Goal: Task Accomplishment & Management: Manage account settings

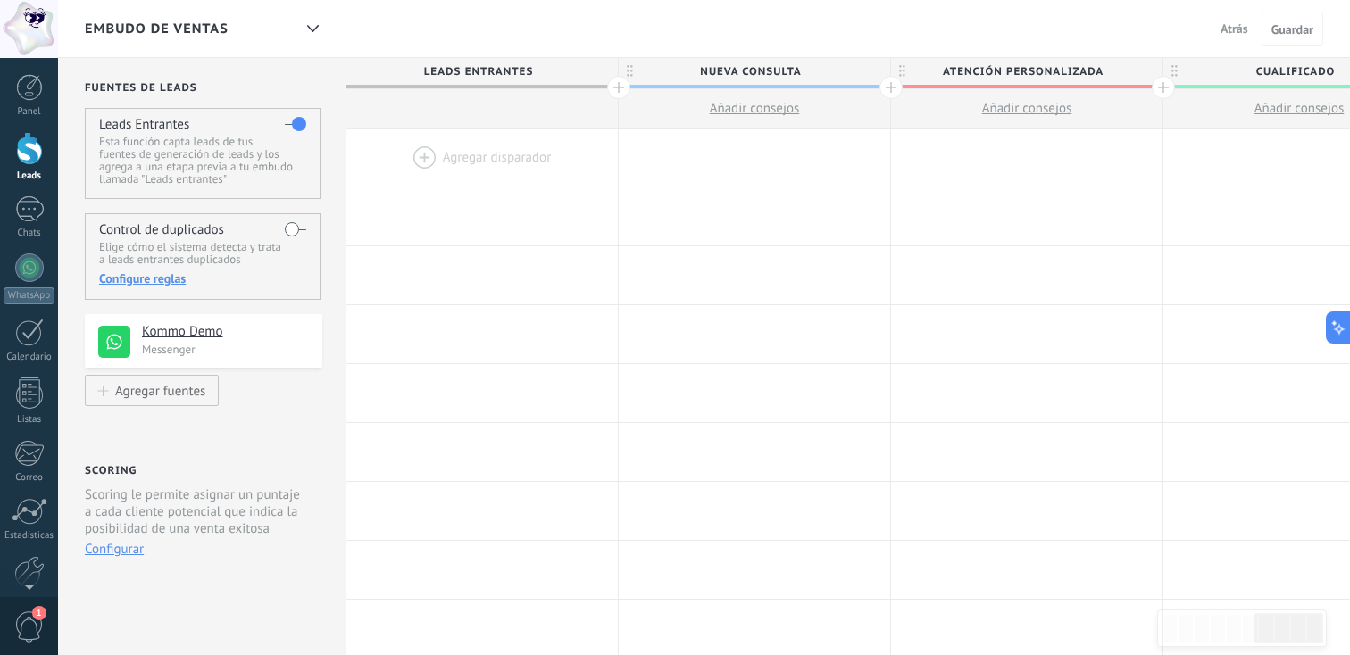
scroll to position [0, 1720]
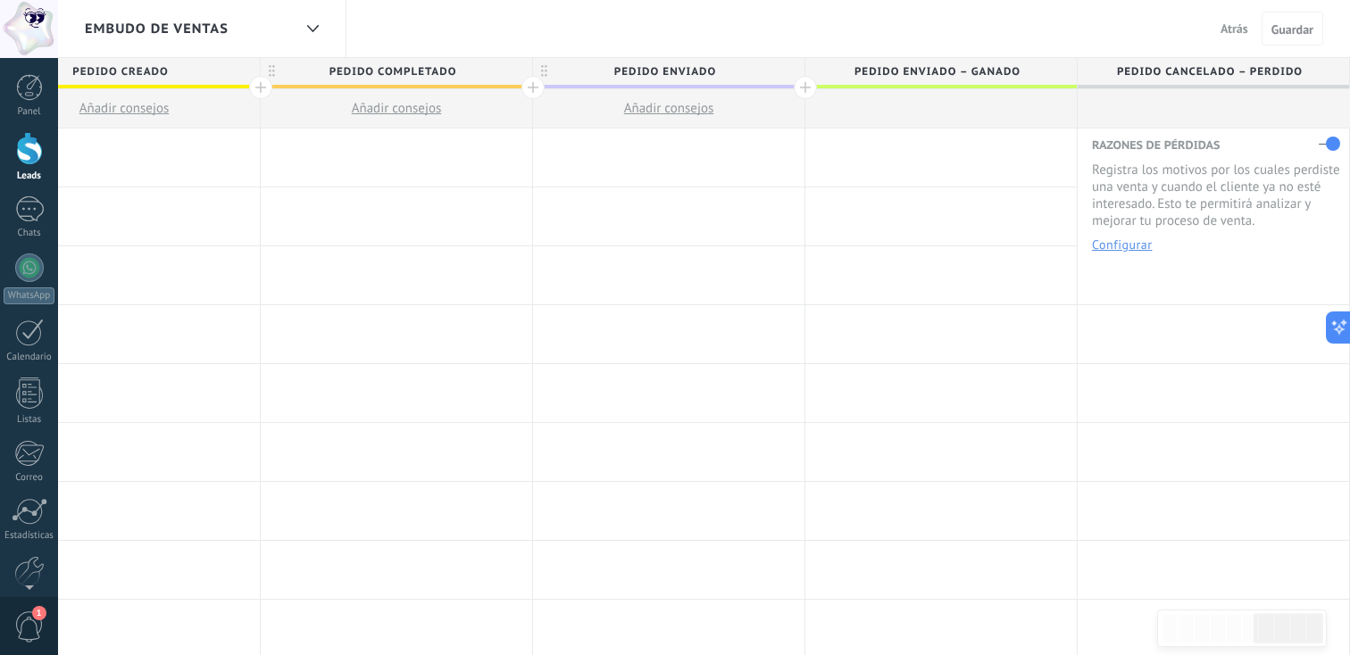
click at [1238, 26] on span "Atrás" at bounding box center [1235, 29] width 28 height 16
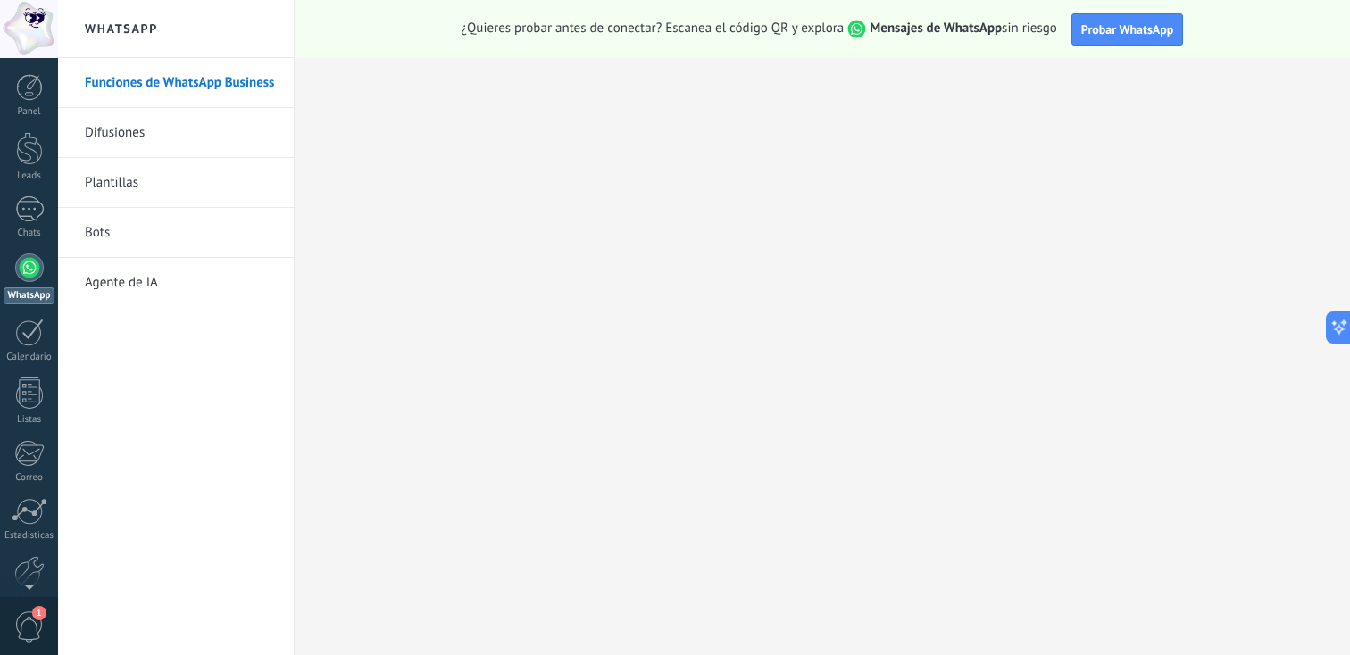
click at [31, 7] on div at bounding box center [29, 29] width 58 height 58
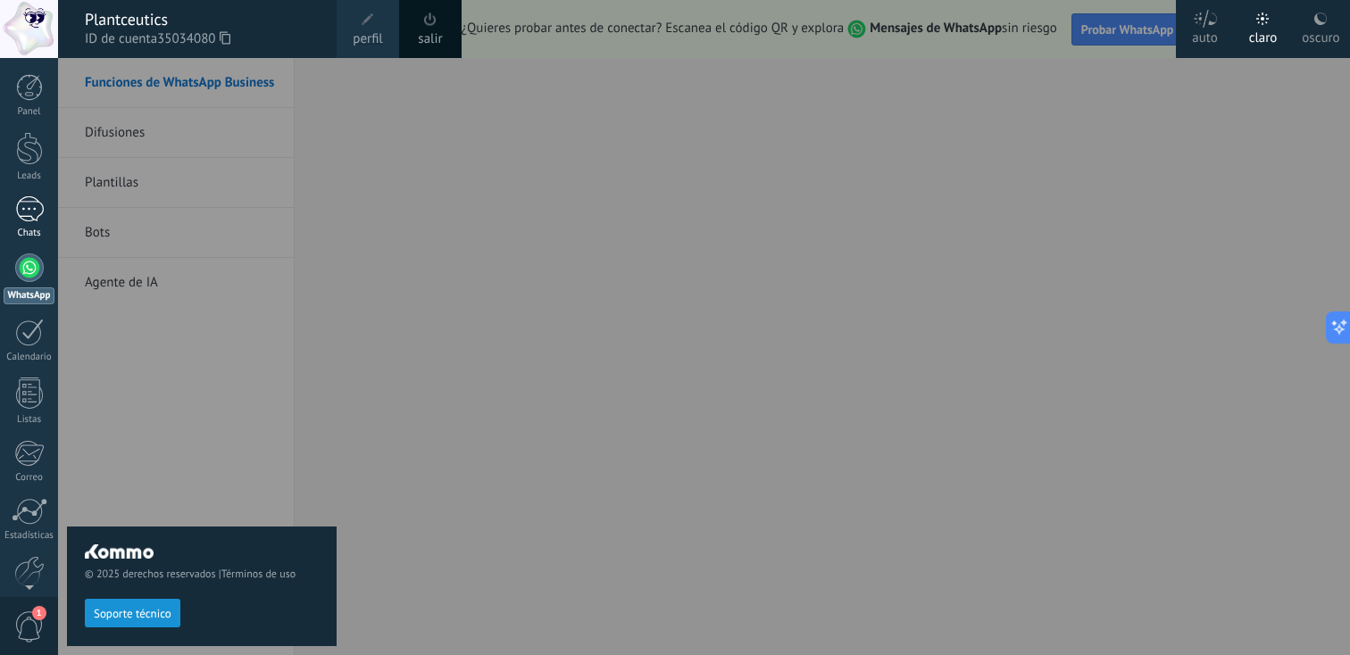
scroll to position [88, 0]
click at [29, 635] on span "1" at bounding box center [29, 627] width 30 height 31
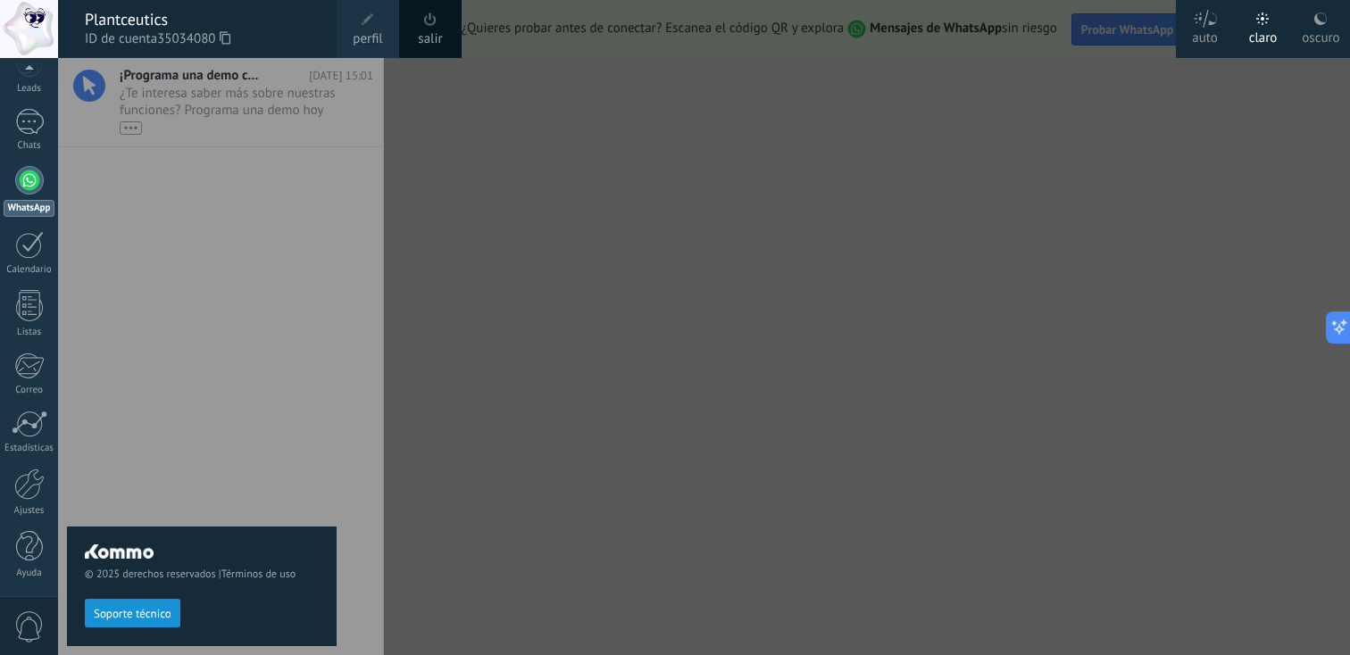
click at [29, 635] on span "0" at bounding box center [29, 627] width 30 height 31
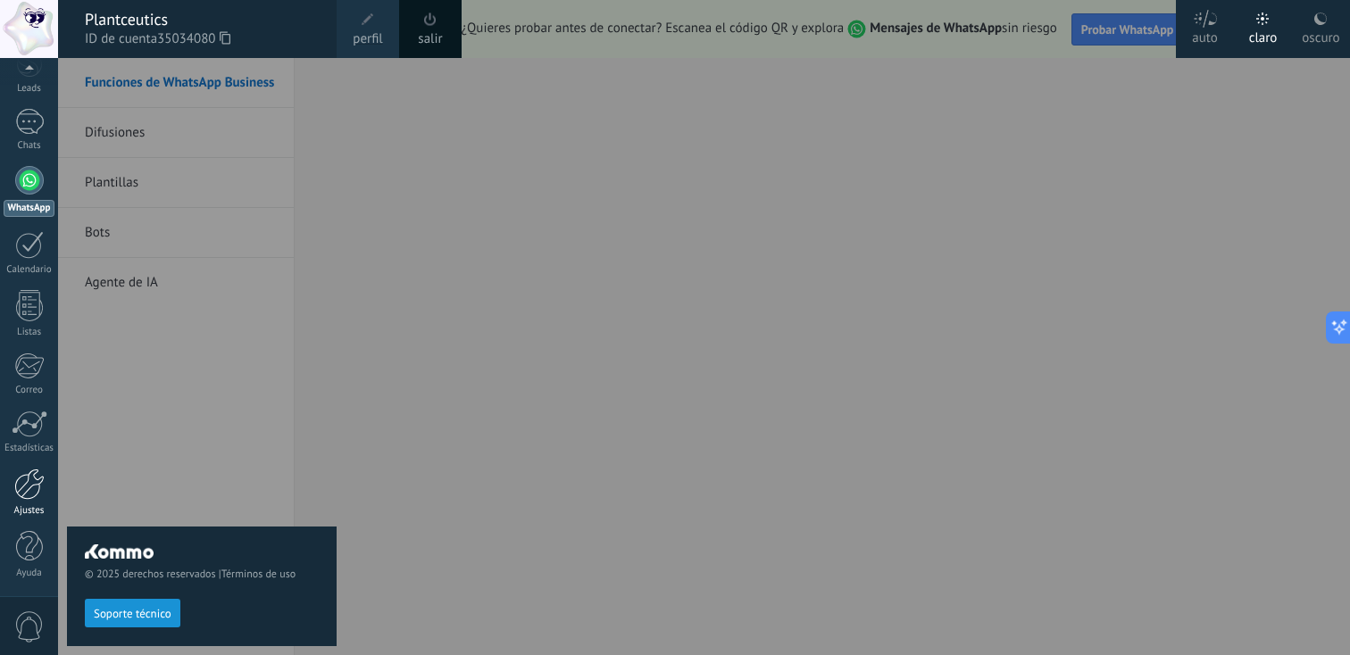
click at [35, 496] on div at bounding box center [29, 484] width 30 height 31
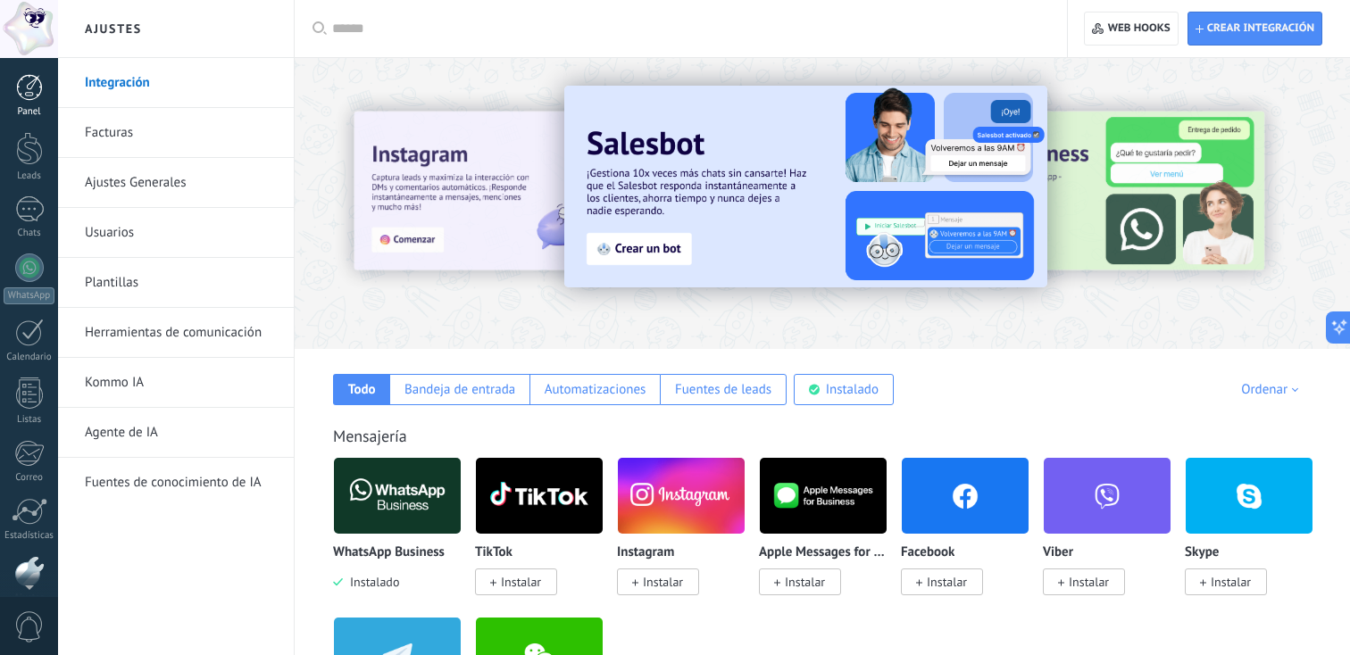
click at [32, 96] on div at bounding box center [29, 87] width 27 height 27
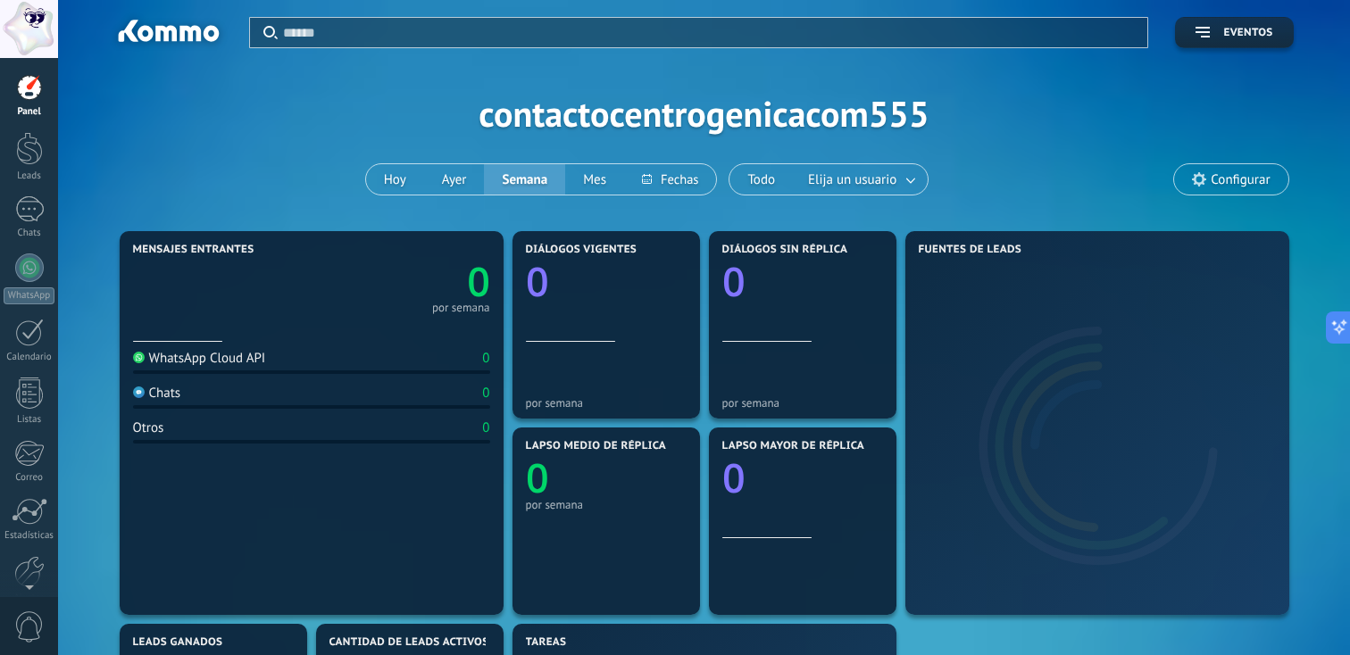
click at [27, 35] on div at bounding box center [29, 29] width 58 height 58
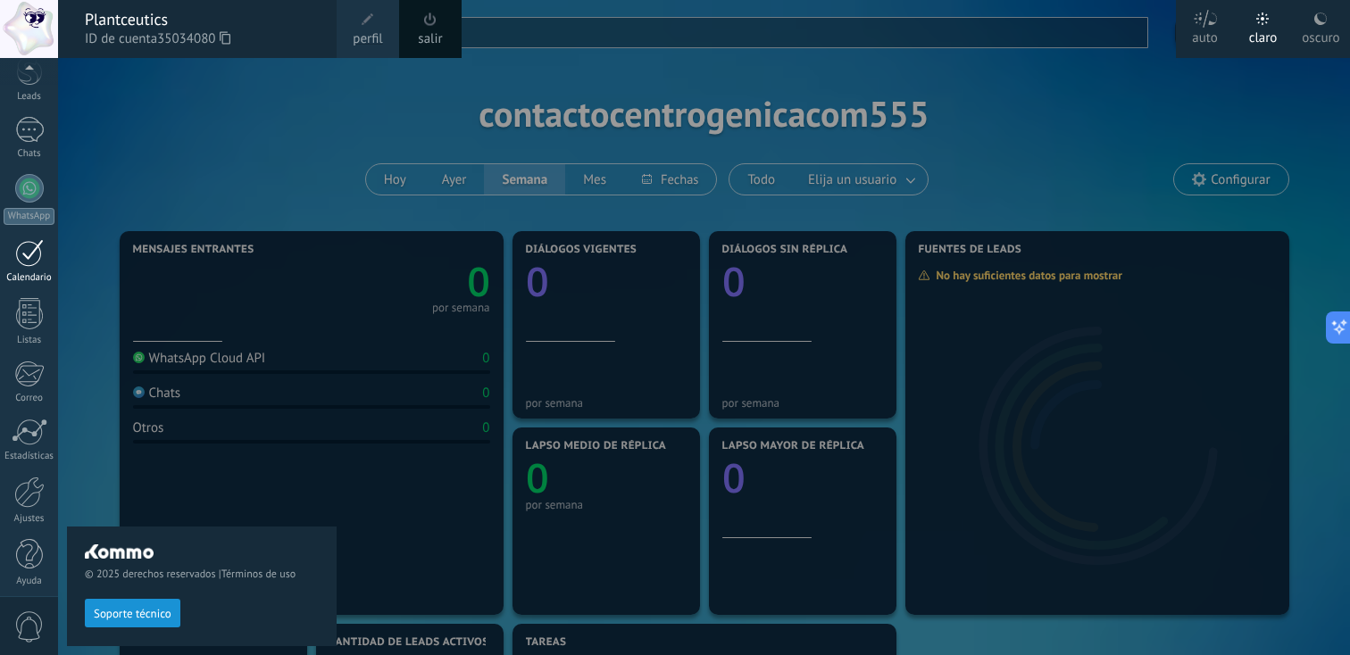
scroll to position [88, 0]
click at [296, 156] on div "© 2025 derechos reservados | Términos de uso Soporte técnico" at bounding box center [202, 356] width 270 height 597
click at [1220, 92] on div at bounding box center [733, 327] width 1350 height 655
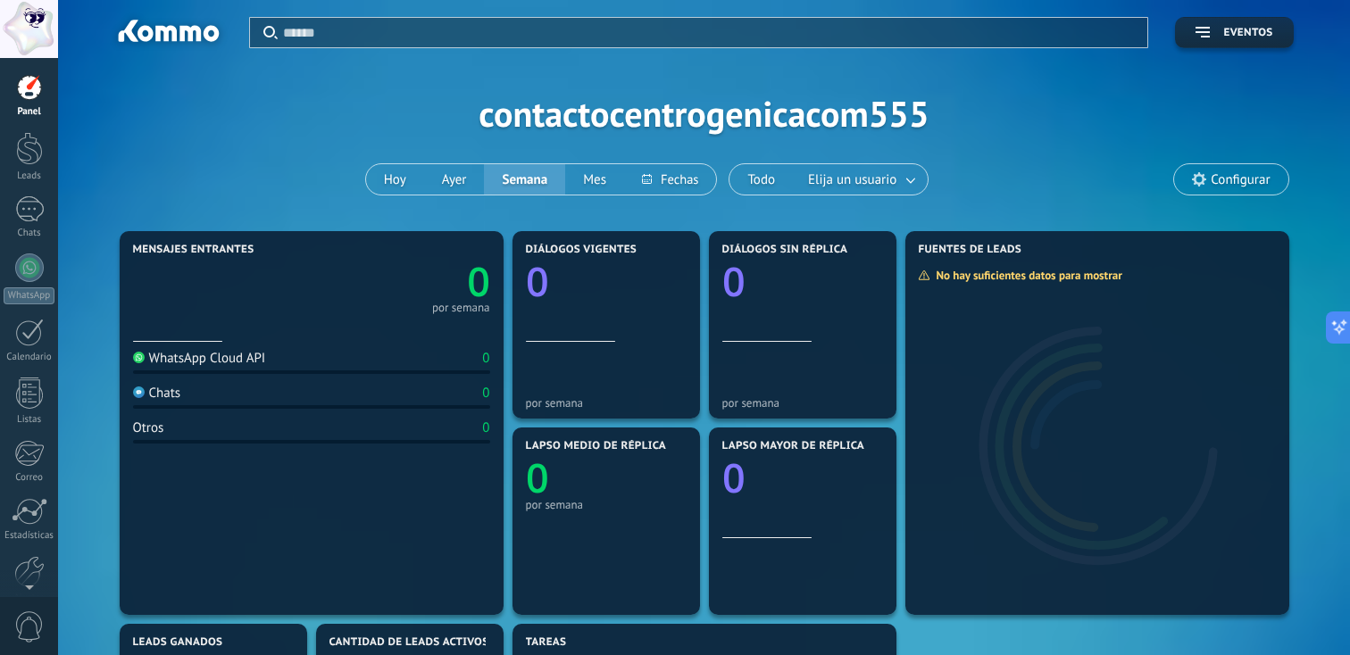
click at [26, 29] on div at bounding box center [29, 29] width 58 height 58
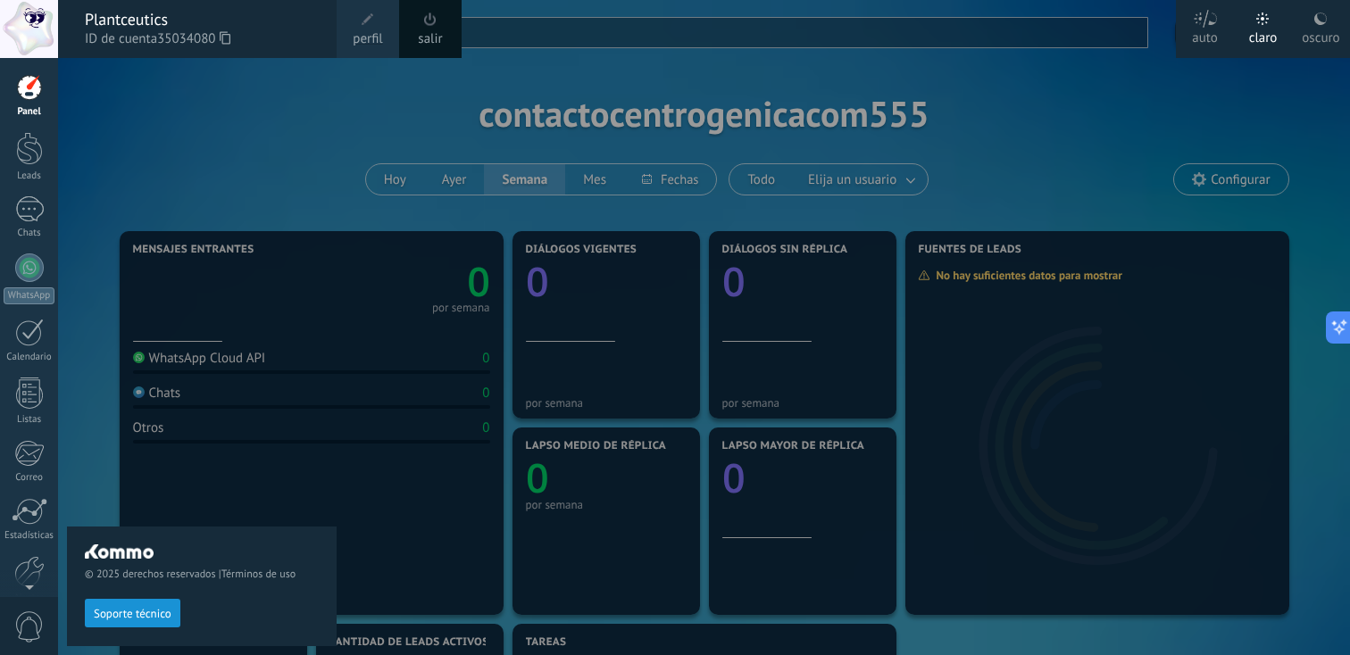
click at [1214, 22] on use at bounding box center [1205, 19] width 23 height 18
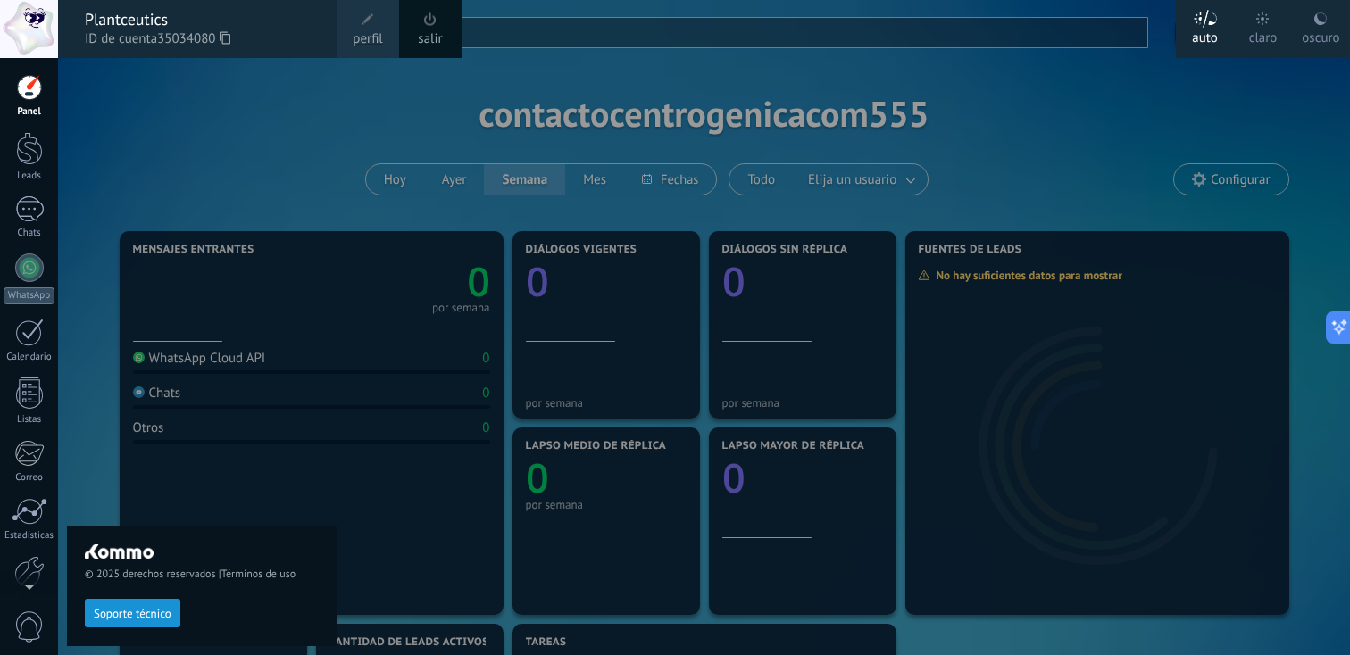
click at [206, 117] on div "© 2025 derechos reservados | Términos de uso Soporte técnico" at bounding box center [202, 356] width 270 height 597
click at [25, 149] on div at bounding box center [29, 148] width 27 height 33
